Goal: Task Accomplishment & Management: Manage account settings

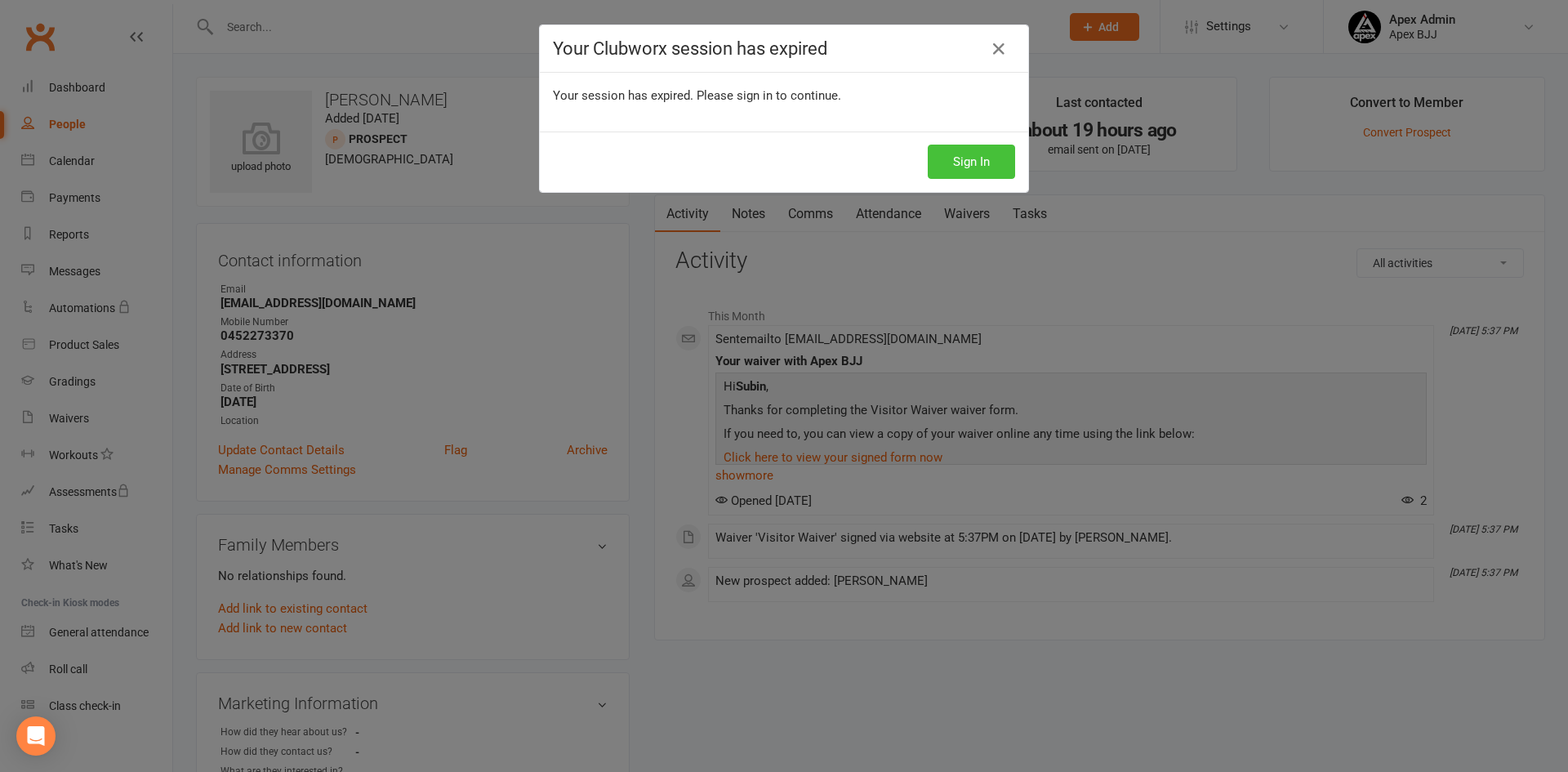
click at [973, 159] on button "Sign In" at bounding box center [971, 162] width 87 height 35
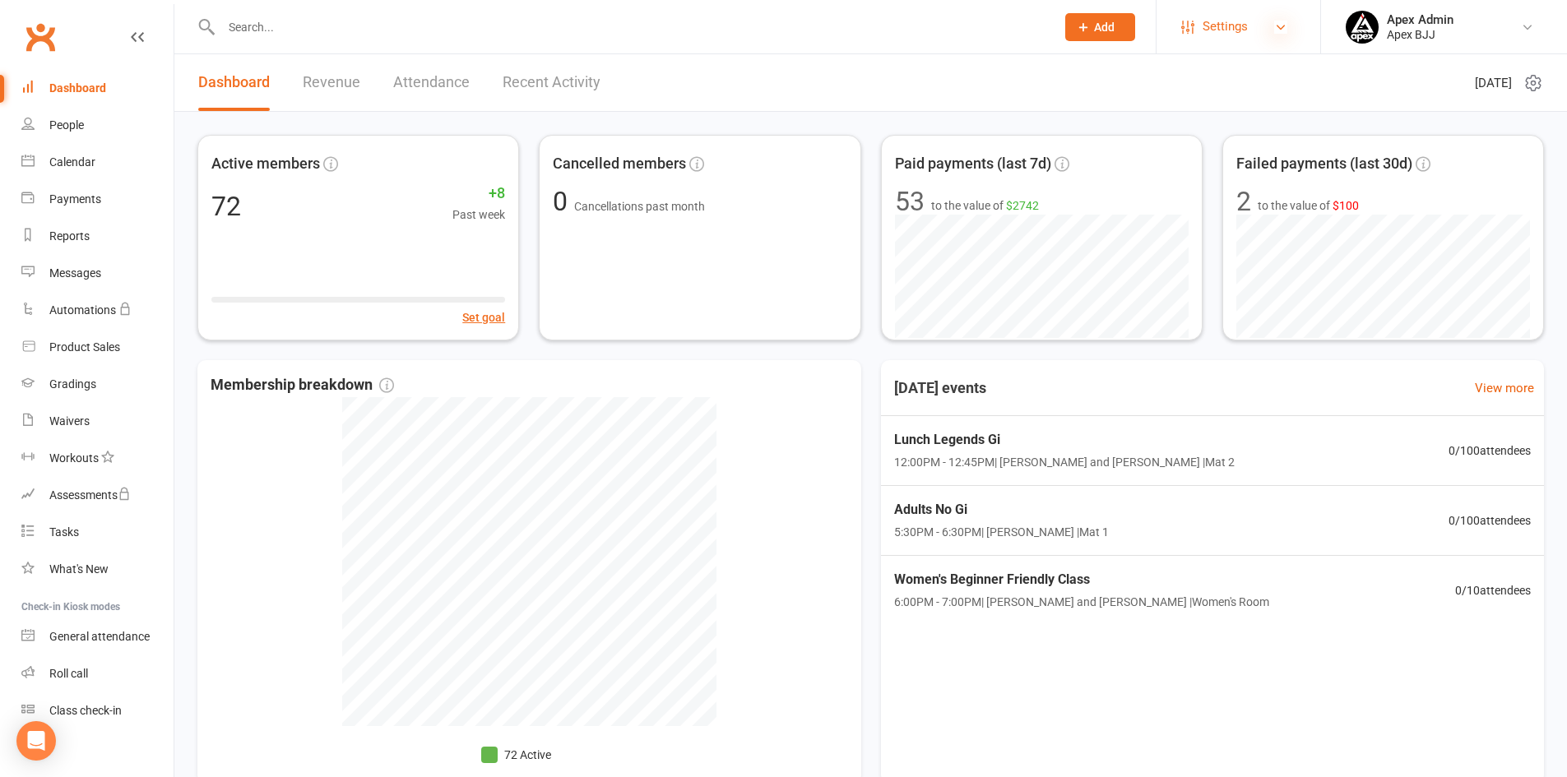
click at [1281, 24] on icon at bounding box center [1280, 27] width 13 height 13
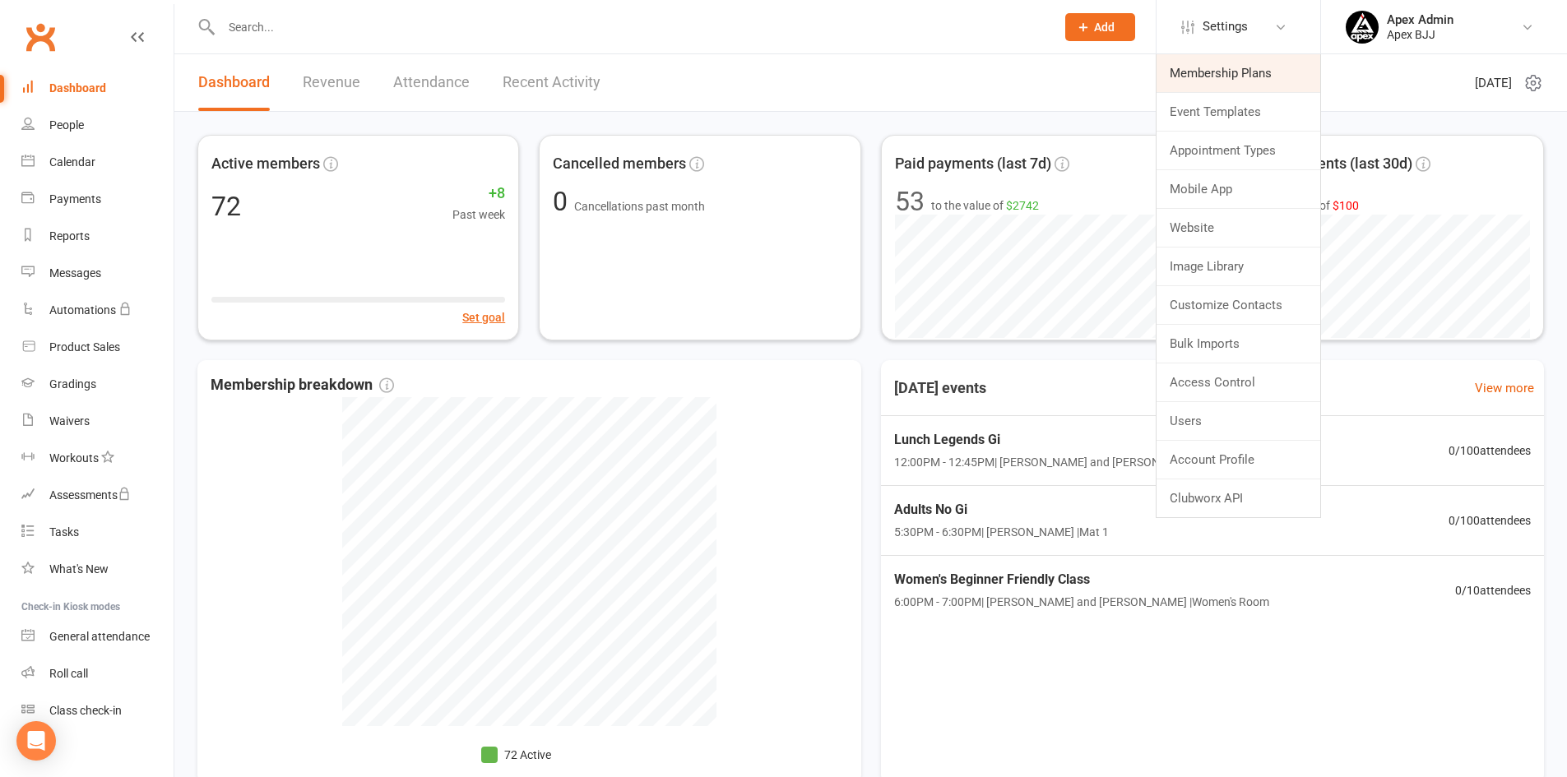
click at [1235, 78] on link "Membership Plans" at bounding box center [1238, 73] width 164 height 38
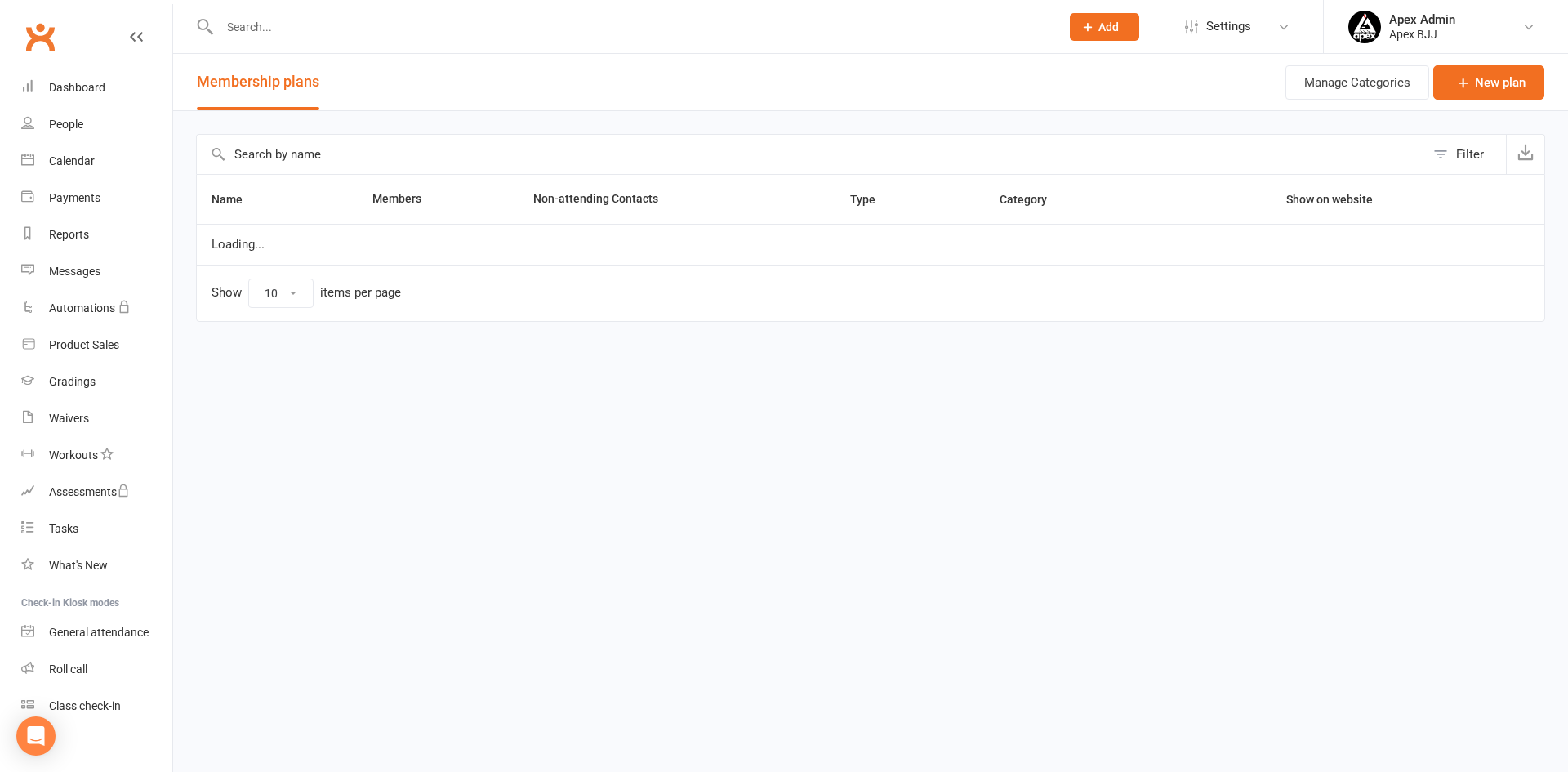
select select "25"
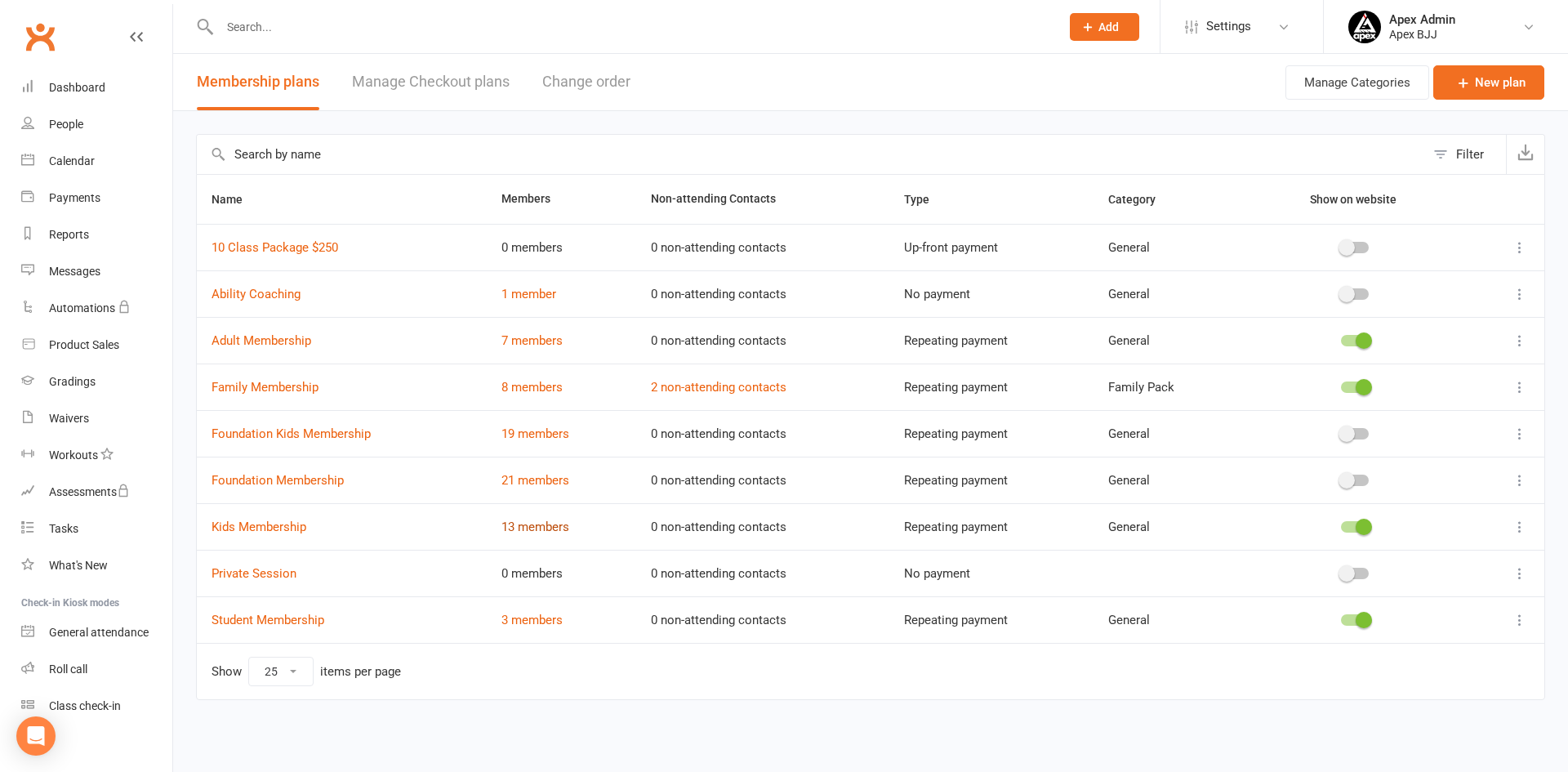
click at [540, 527] on link "13 members" at bounding box center [535, 527] width 68 height 15
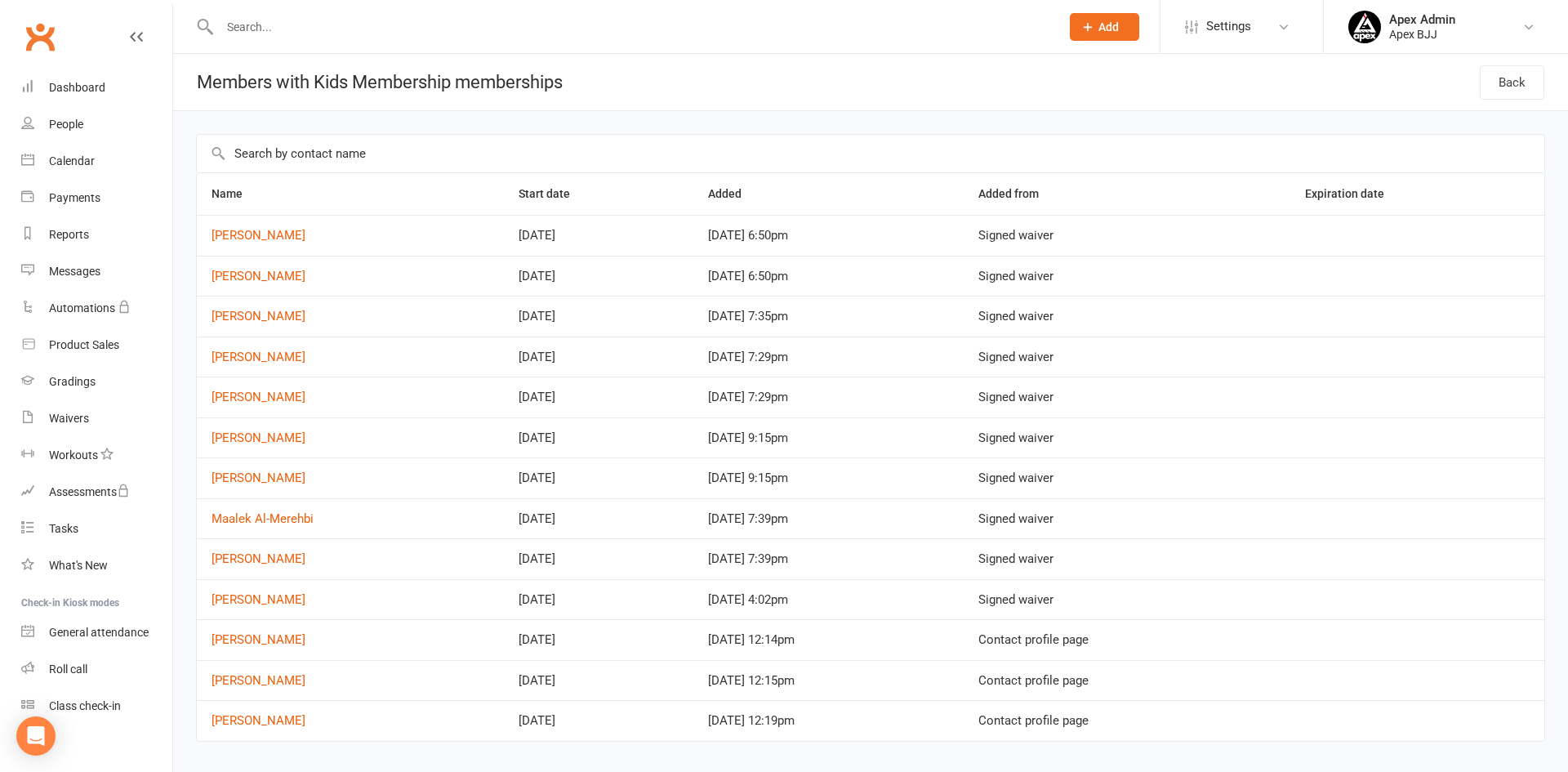
select select "25"
